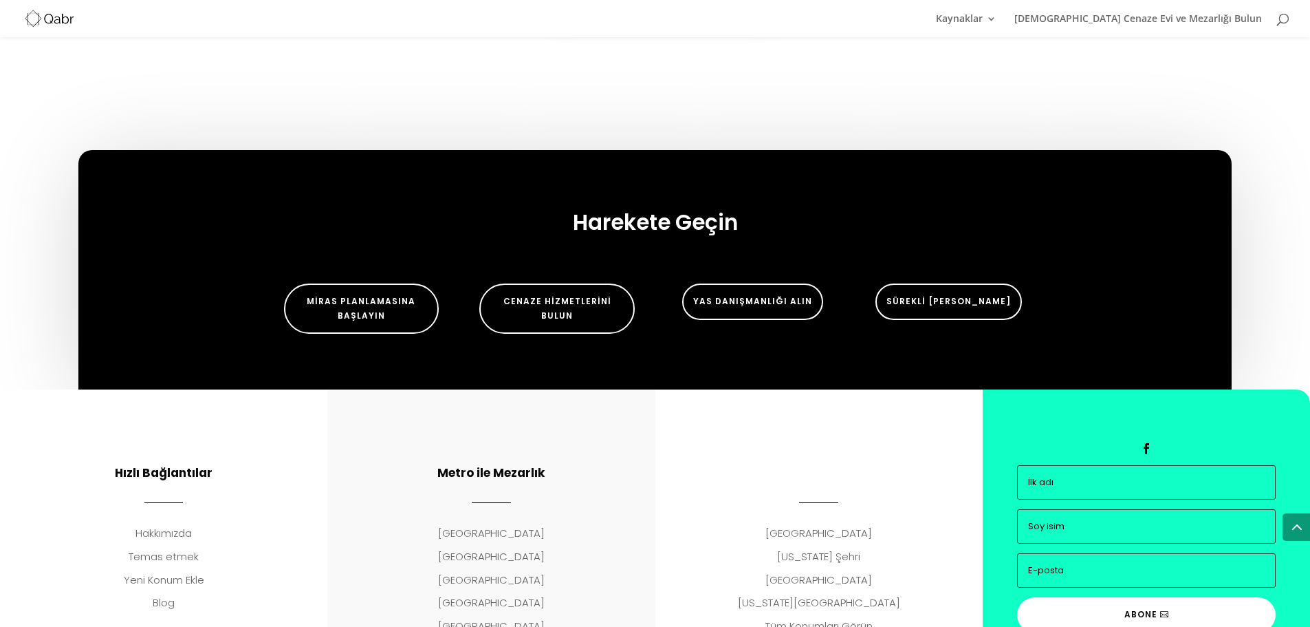
scroll to position [3530, 0]
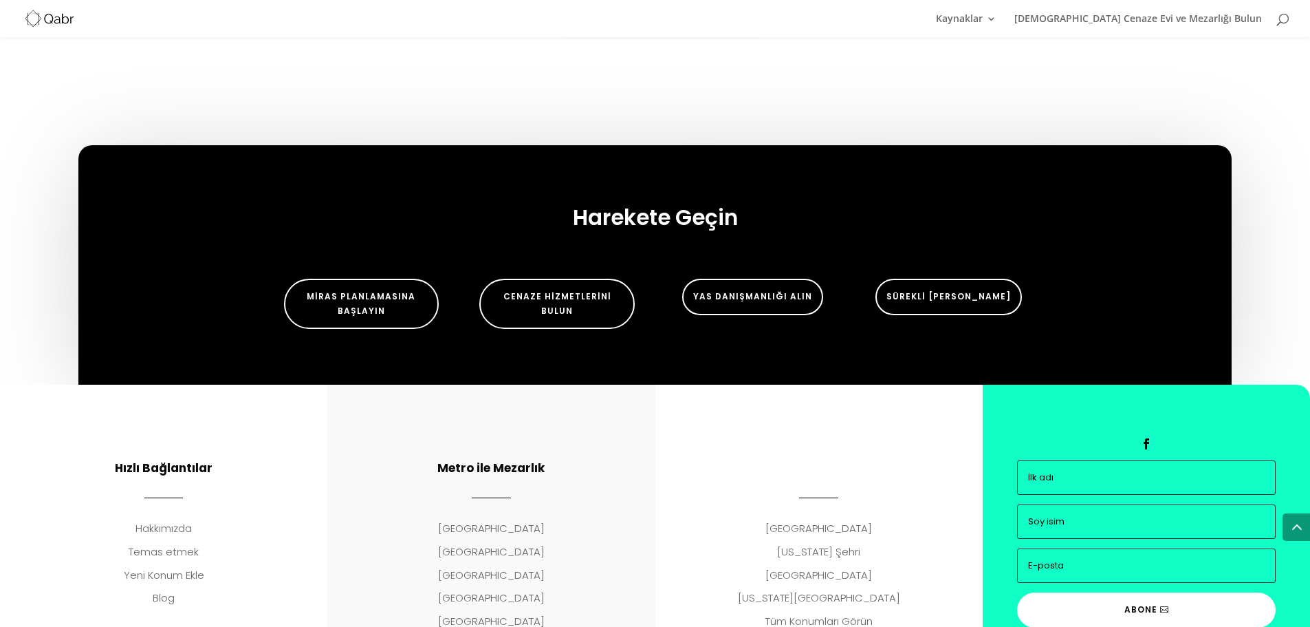
drag, startPoint x: 690, startPoint y: 571, endPoint x: 668, endPoint y: 345, distance: 227.3
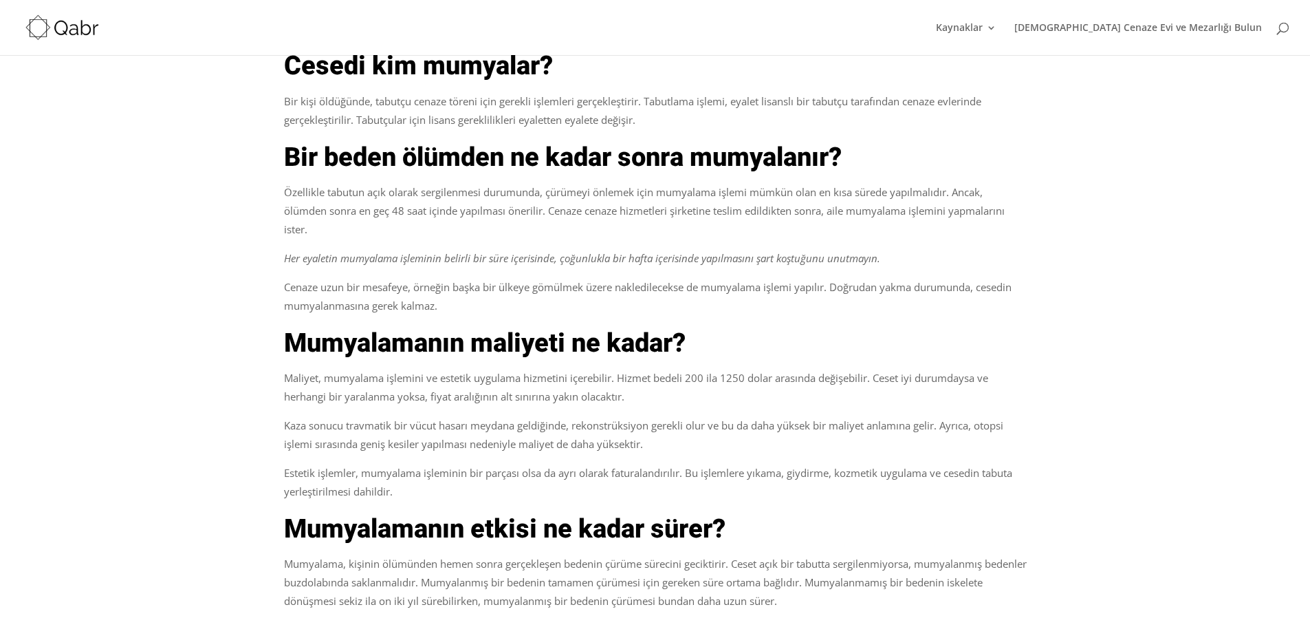
scroll to position [0, 0]
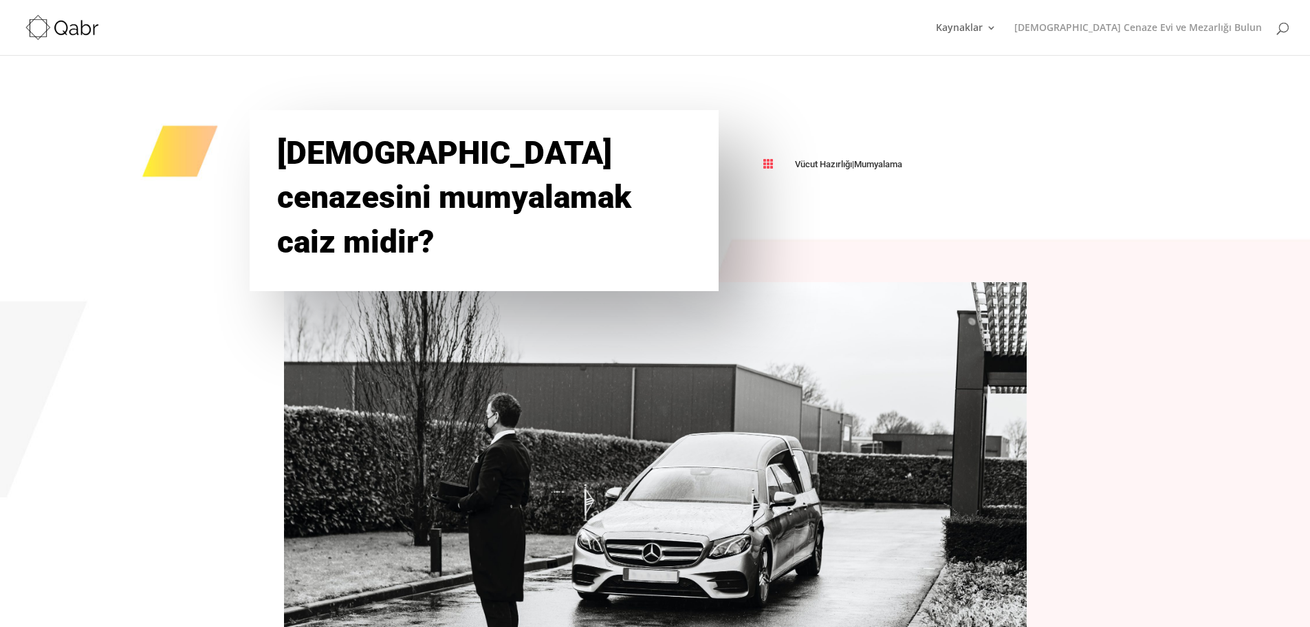
click at [1111, 26] on font "[DEMOGRAPHIC_DATA] Cenaze Evi ve Mezarlığı Bulun" at bounding box center [1138, 27] width 248 height 13
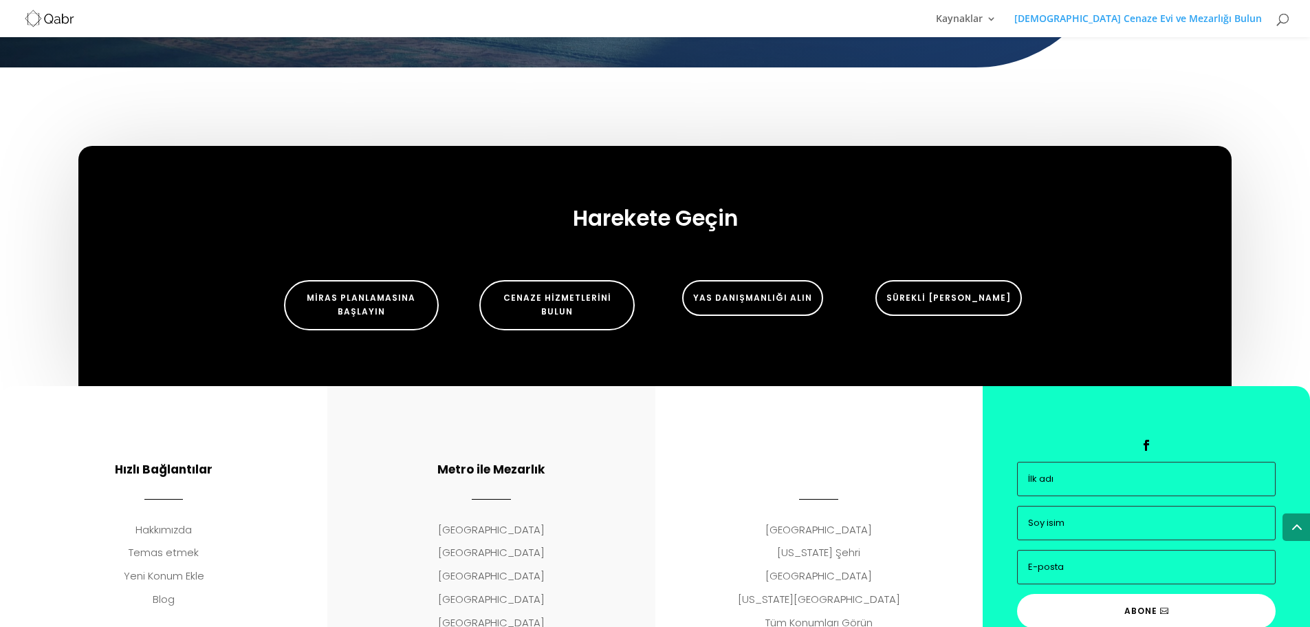
scroll to position [1744, 0]
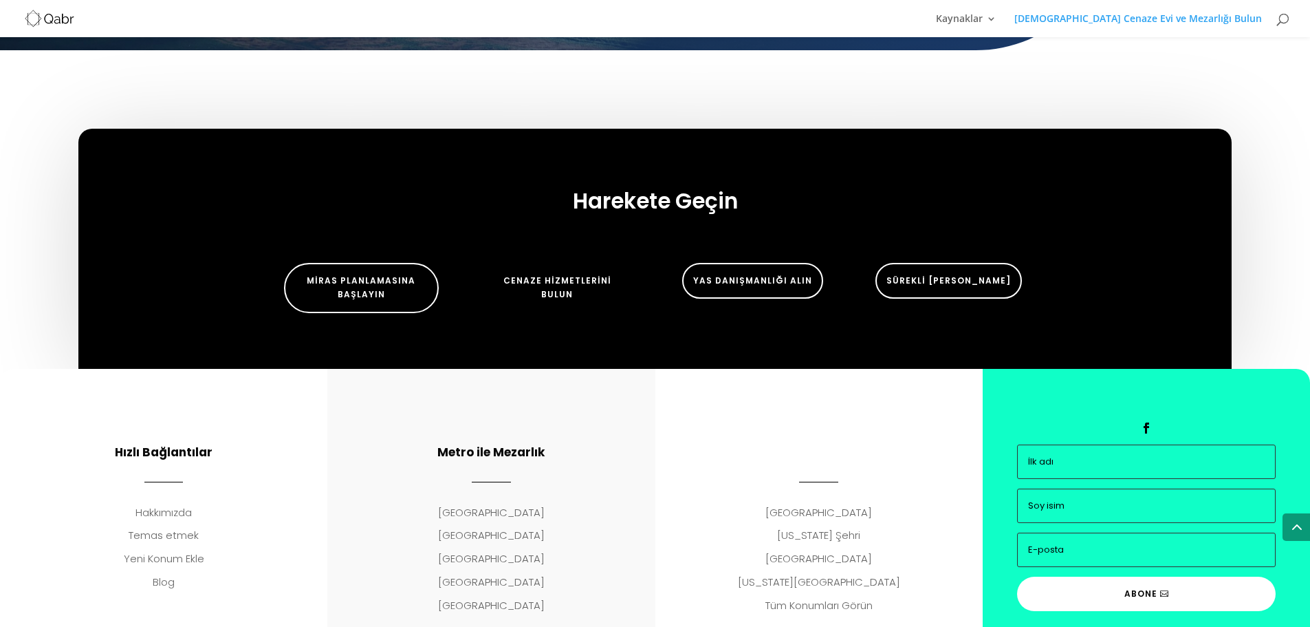
click at [493, 263] on link "Cenaze Hizmetlerini Bulun" at bounding box center [556, 288] width 155 height 50
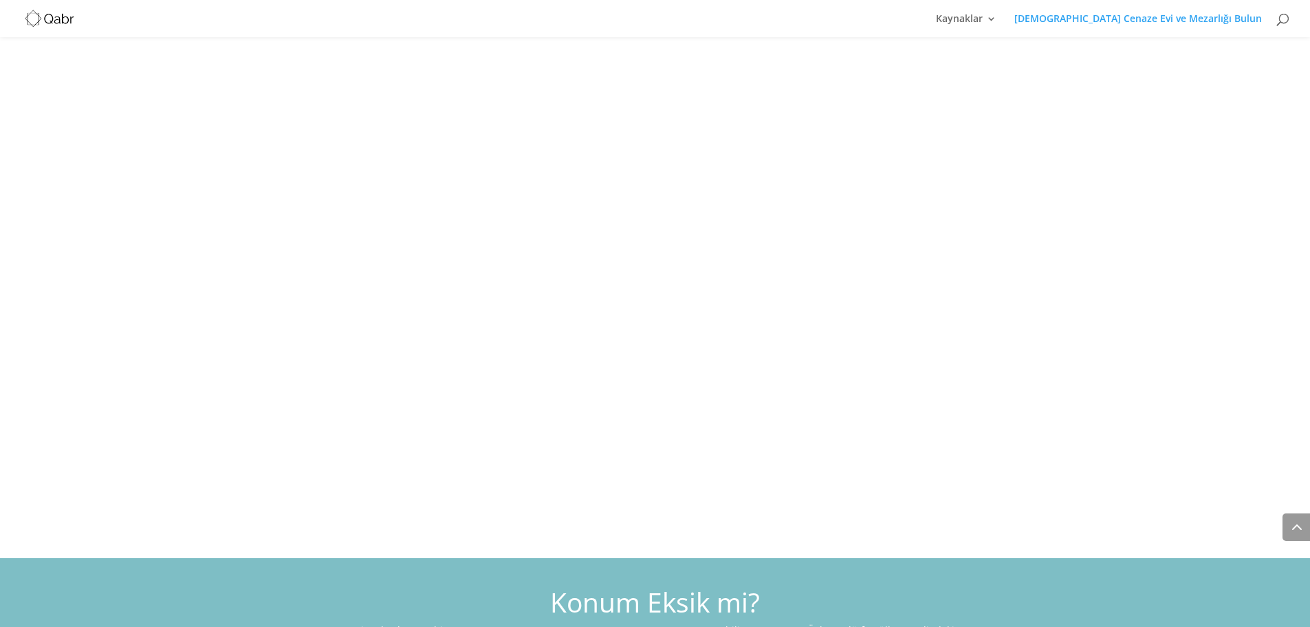
scroll to position [743, 0]
